Goal: Check status

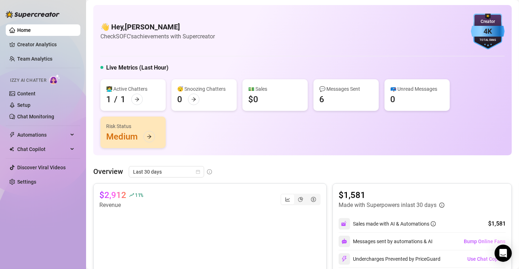
click at [278, 136] on div "👩‍💻 Active Chatters 1 / 1 😴 Snoozing Chatters 0 💵 Sales $0 💬 Messages Sent 6 📪 …" at bounding box center [302, 113] width 404 height 69
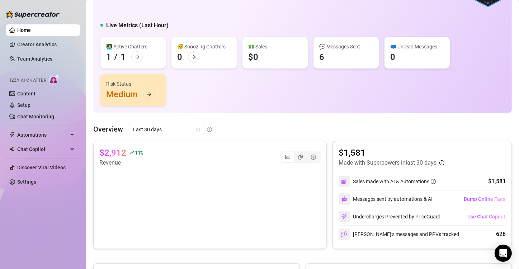
scroll to position [43, 0]
click at [200, 127] on div "Last 30 days" at bounding box center [166, 128] width 75 height 11
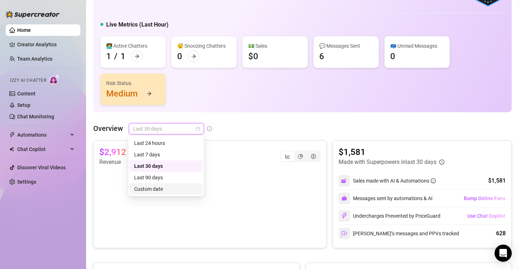
click at [165, 191] on div "Custom date" at bounding box center [166, 189] width 64 height 8
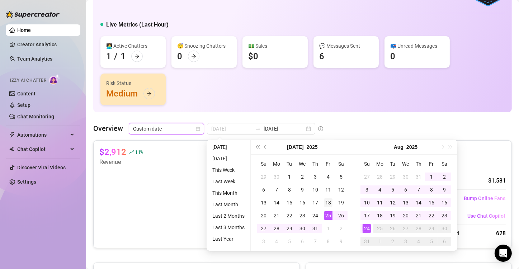
type input "[DATE]"
click at [327, 202] on div "18" at bounding box center [328, 202] width 9 height 9
type input "[DATE]"
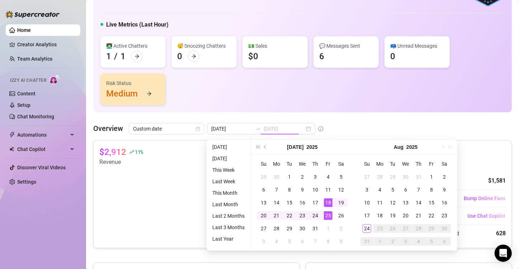
click at [328, 215] on div "25" at bounding box center [328, 215] width 9 height 9
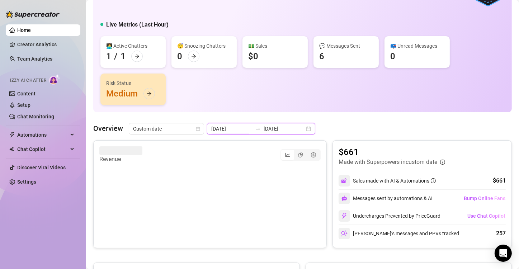
click at [227, 129] on input "[DATE]" at bounding box center [231, 129] width 41 height 8
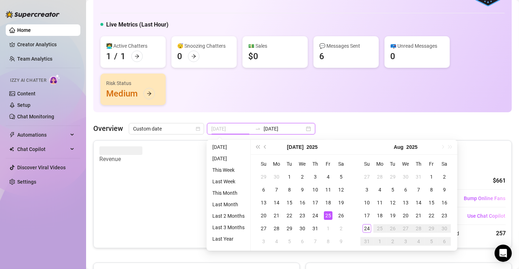
type input "[DATE]"
click at [324, 215] on div "25" at bounding box center [328, 215] width 9 height 9
type input "[DATE]"
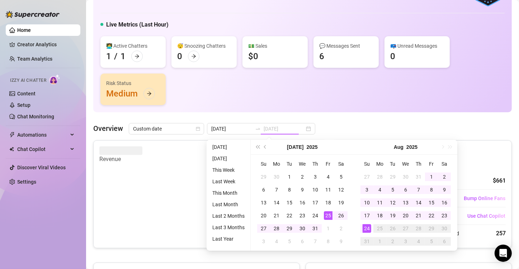
click at [368, 227] on div "24" at bounding box center [366, 228] width 9 height 9
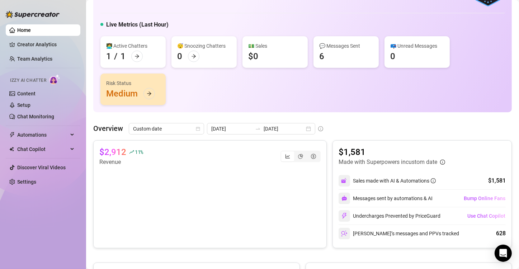
click at [342, 119] on div "👋 Hey, [PERSON_NAME] Check SOFC's achievements with Supercreator 4K Creator Tot…" at bounding box center [302, 246] width 418 height 568
